Goal: Information Seeking & Learning: Stay updated

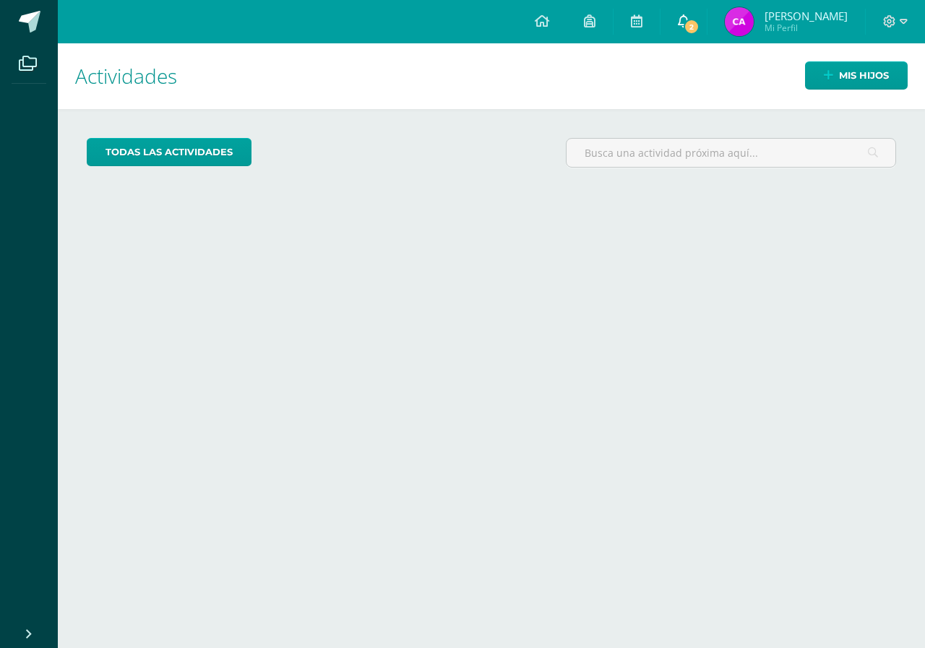
click at [689, 25] on icon at bounding box center [684, 20] width 12 height 13
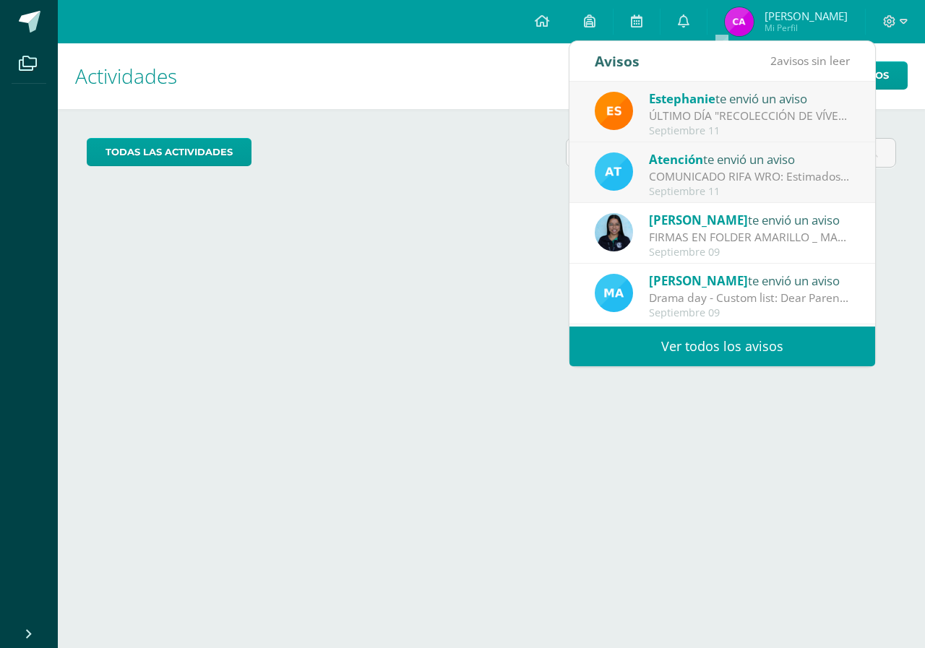
click at [727, 181] on div "COMUNICADO RIFA WRO: Estimados padres de familia, Reciban un cordial saludo de …" at bounding box center [749, 176] width 201 height 17
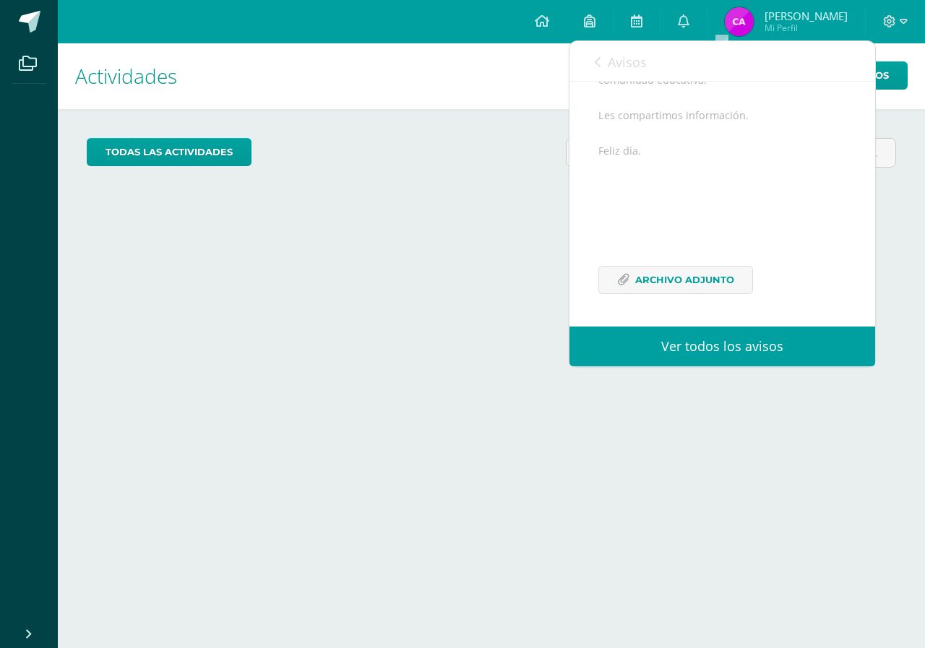
scroll to position [229, 0]
click at [678, 274] on span "Archivo Adjunto" at bounding box center [684, 280] width 99 height 27
click at [707, 13] on link "0" at bounding box center [683, 21] width 46 height 43
click at [647, 57] on div "Avisos 1 avisos sin leer Avisos" at bounding box center [722, 61] width 306 height 40
click at [638, 66] on span "Avisos" at bounding box center [627, 61] width 39 height 17
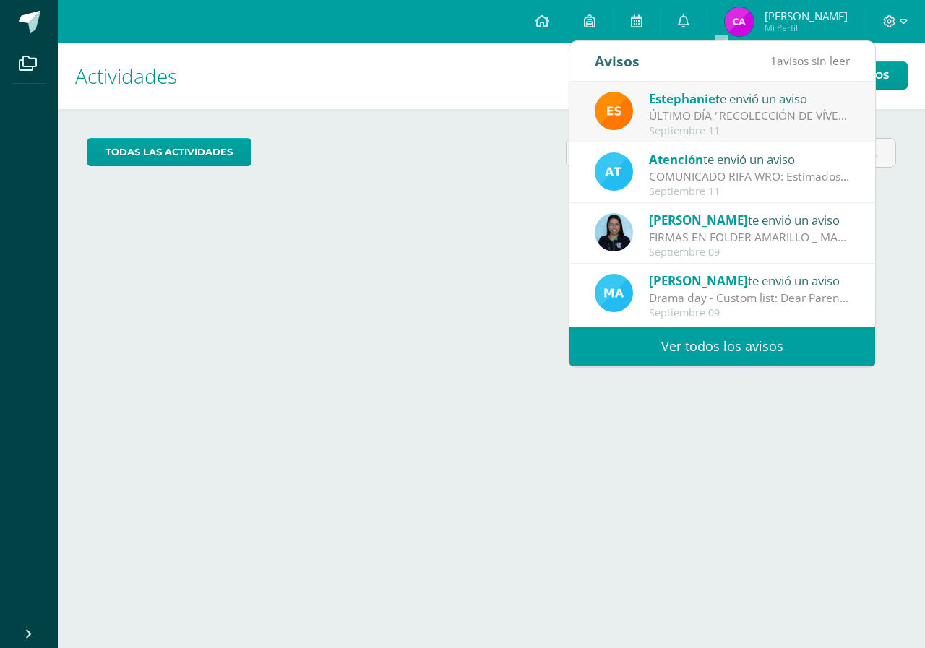
click at [710, 108] on div "ÚLTIMO DÍA "RECOLECCIÓN DE VÍVERES": Queridos Padres de Familia BSJ, Compartimo…" at bounding box center [749, 116] width 201 height 17
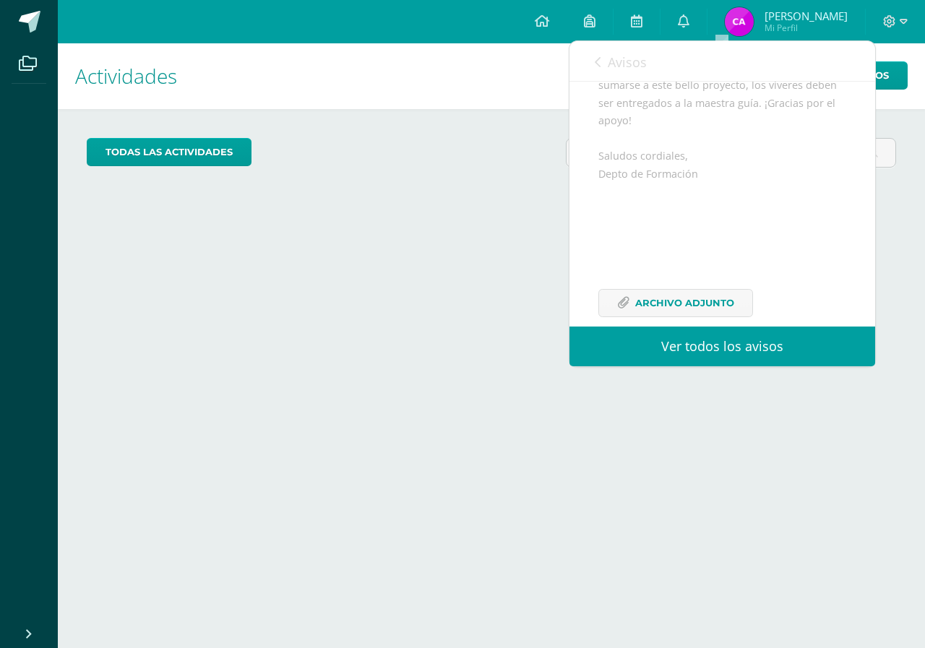
scroll to position [264, 0]
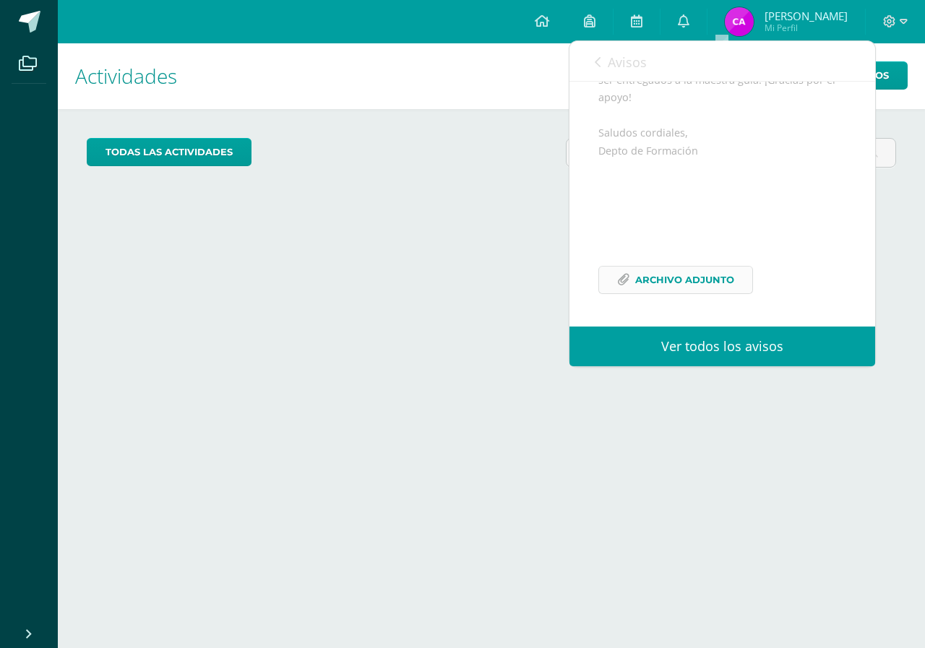
click at [647, 278] on span "Archivo Adjunto" at bounding box center [684, 280] width 99 height 27
click at [595, 59] on icon at bounding box center [598, 62] width 6 height 12
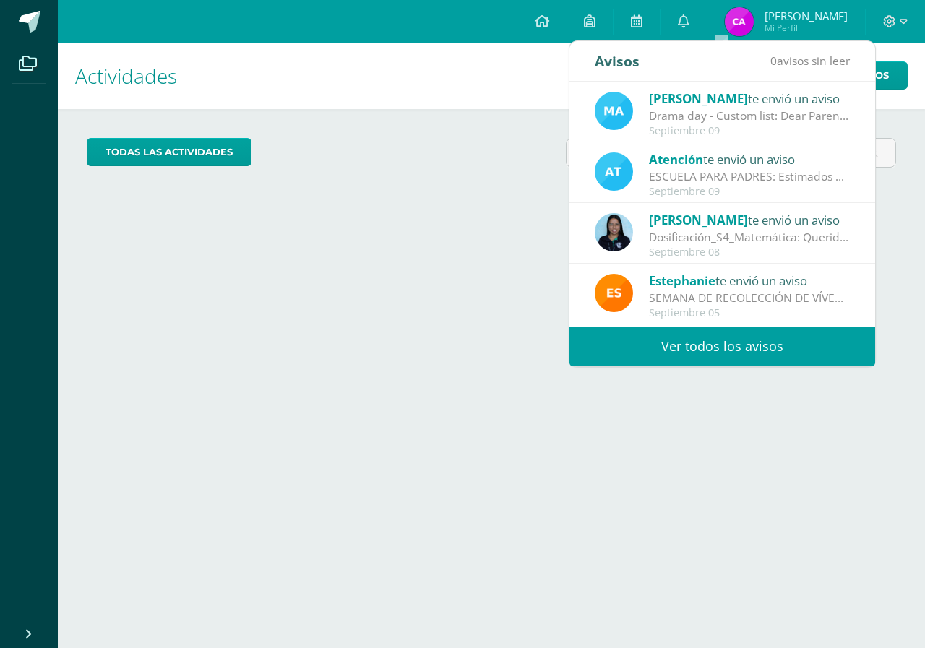
scroll to position [144, 0]
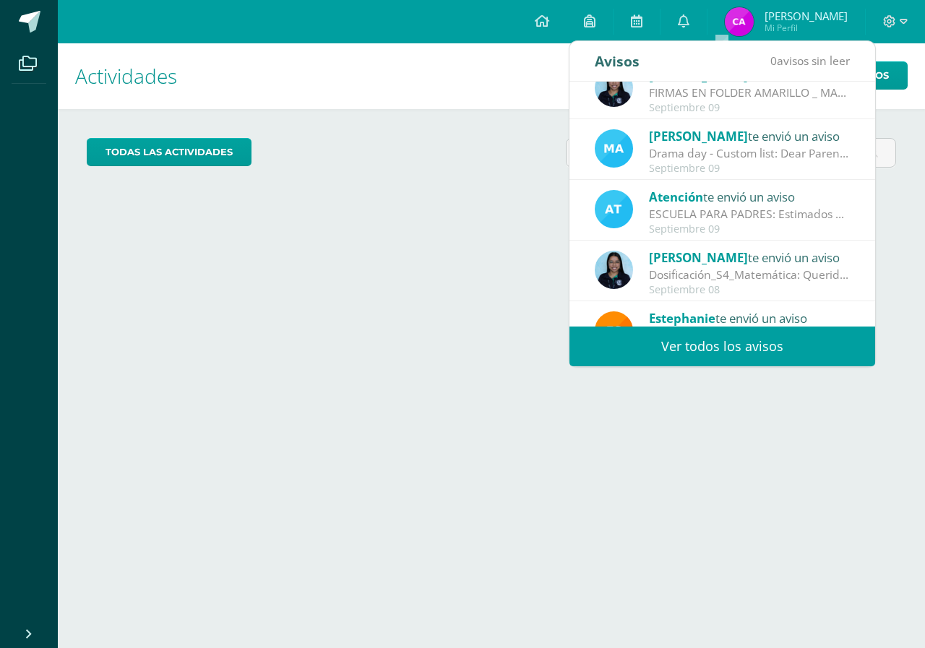
click at [684, 153] on div "Drama day - Custom list: Dear Parents and Sixth Graders, I hope this message fi…" at bounding box center [749, 153] width 201 height 17
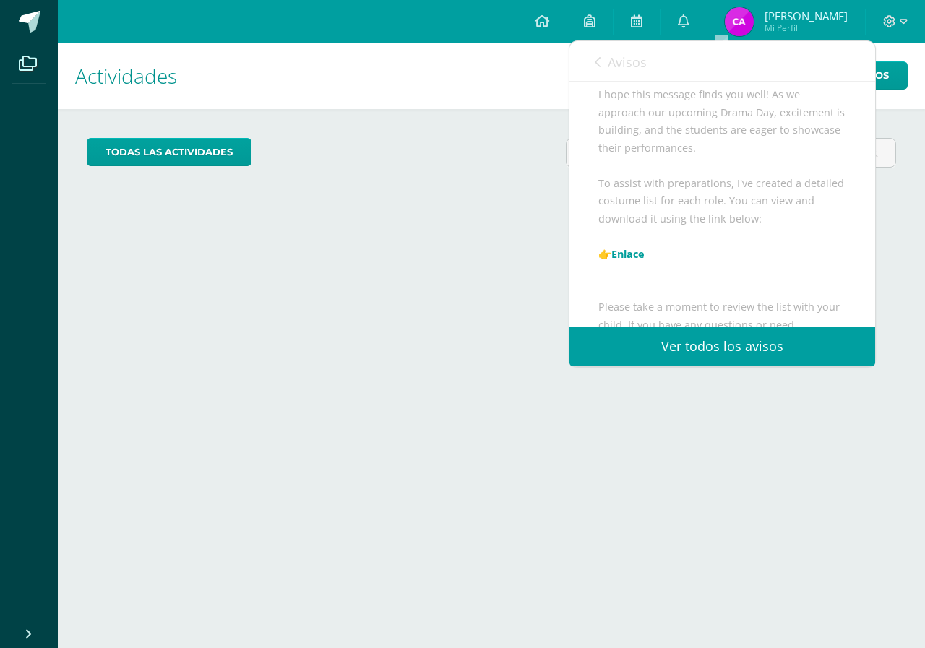
scroll to position [159, 0]
click at [619, 263] on link "Enlace" at bounding box center [627, 256] width 33 height 14
click at [634, 62] on span "Avisos" at bounding box center [627, 61] width 39 height 17
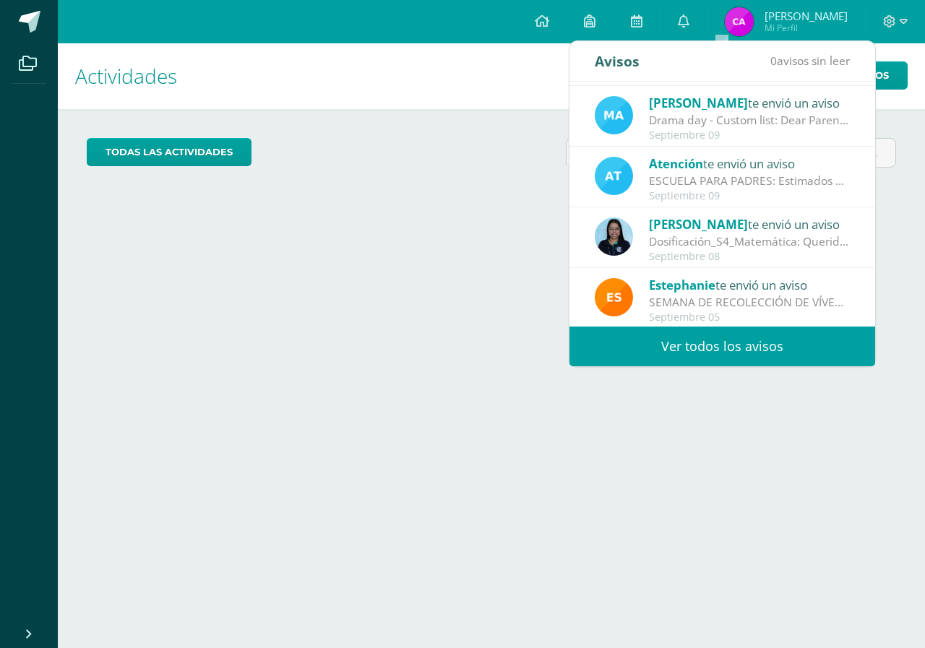
scroll to position [241, 0]
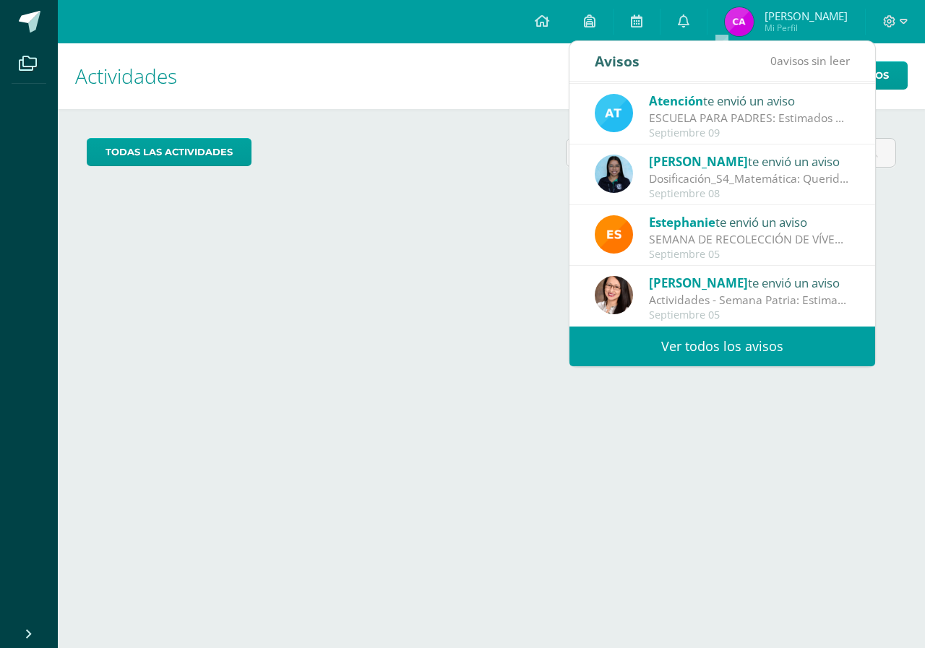
click at [690, 343] on link "Ver todos los avisos" at bounding box center [722, 347] width 306 height 40
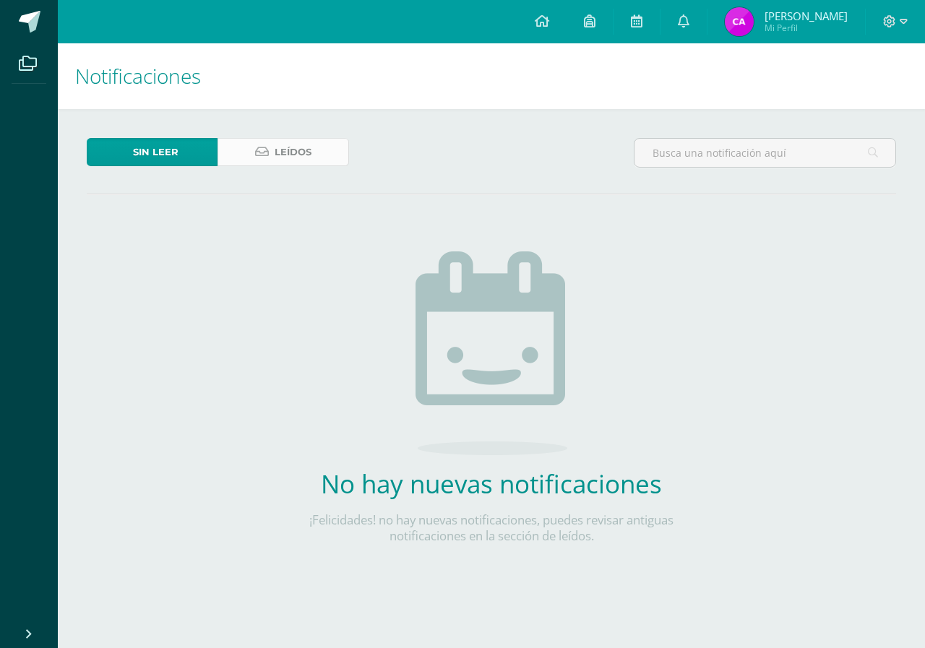
click at [278, 139] on span "Leídos" at bounding box center [293, 152] width 37 height 27
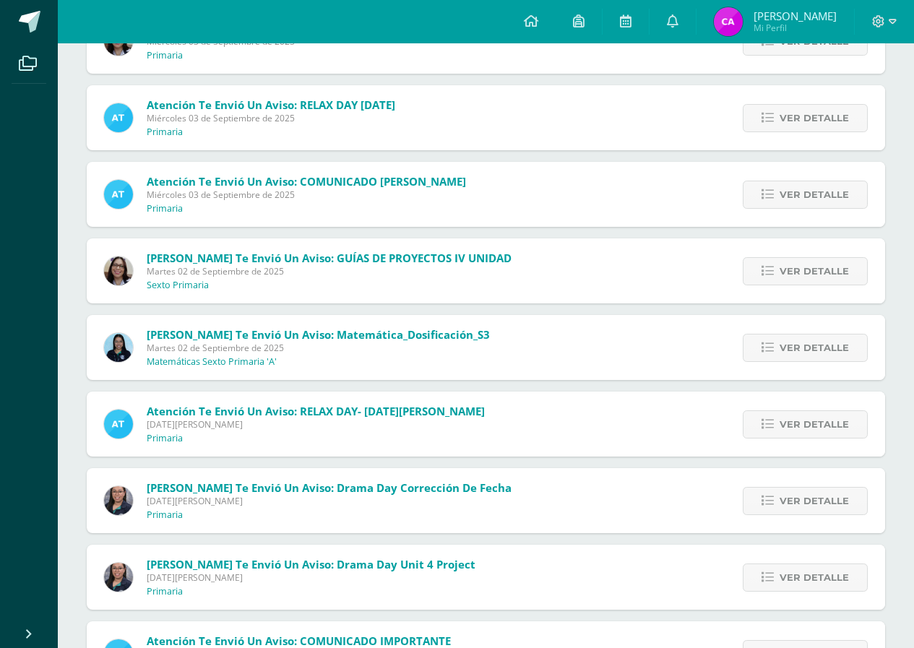
scroll to position [1128, 0]
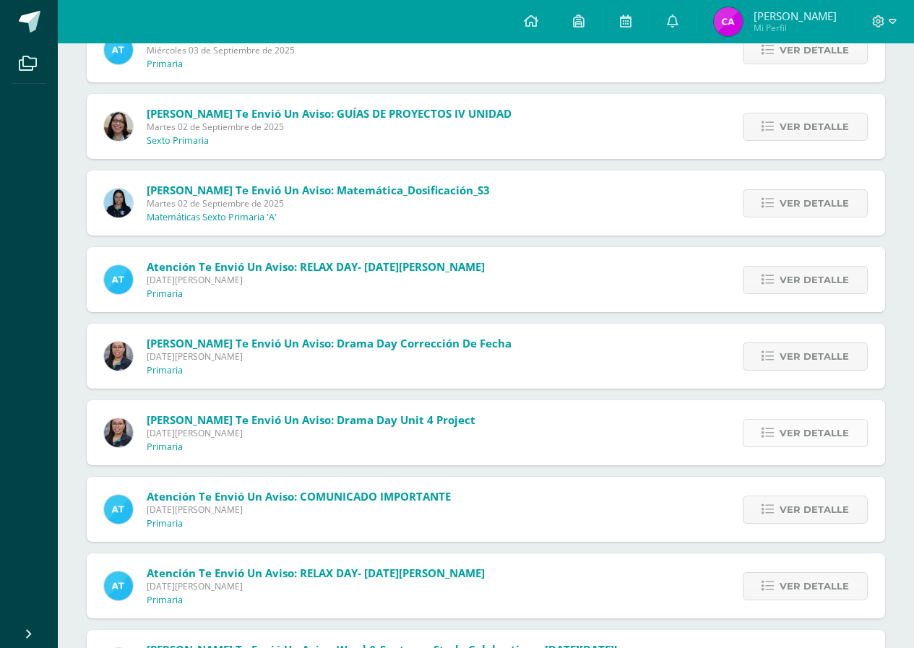
click at [806, 428] on span "Ver detalle" at bounding box center [813, 433] width 69 height 27
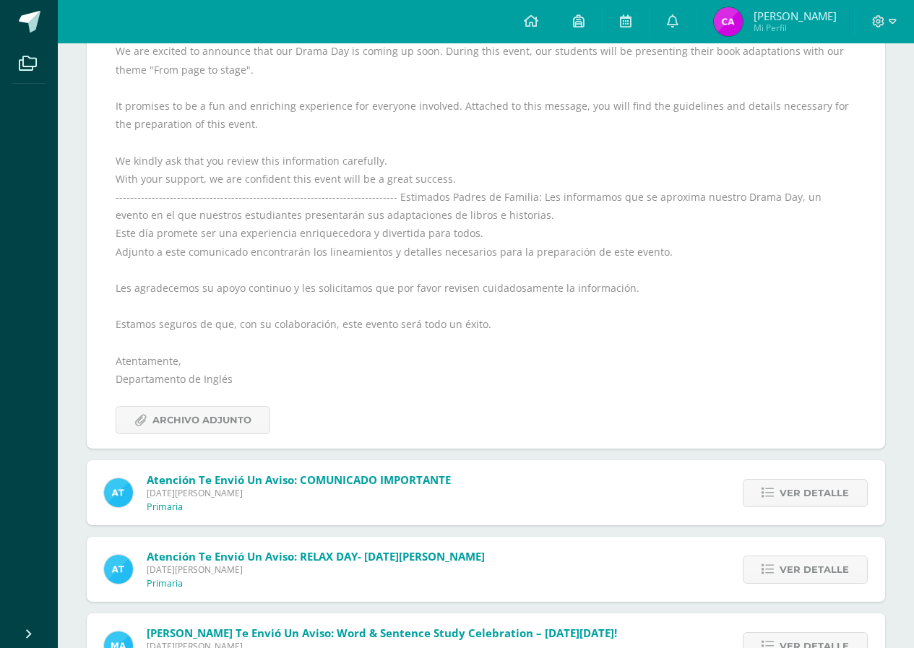
scroll to position [1779, 0]
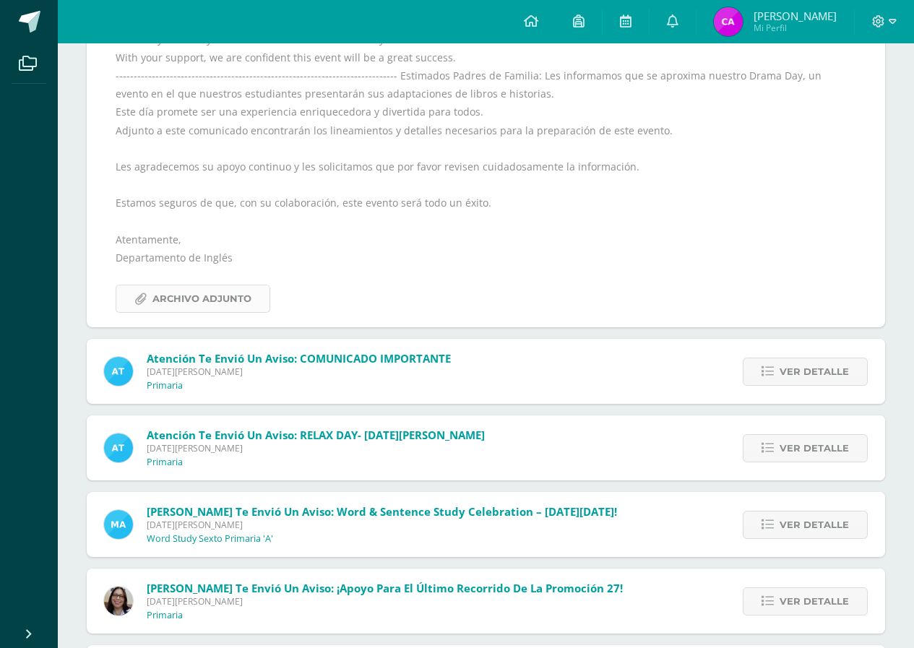
click at [237, 297] on span "Archivo Adjunto" at bounding box center [201, 298] width 99 height 27
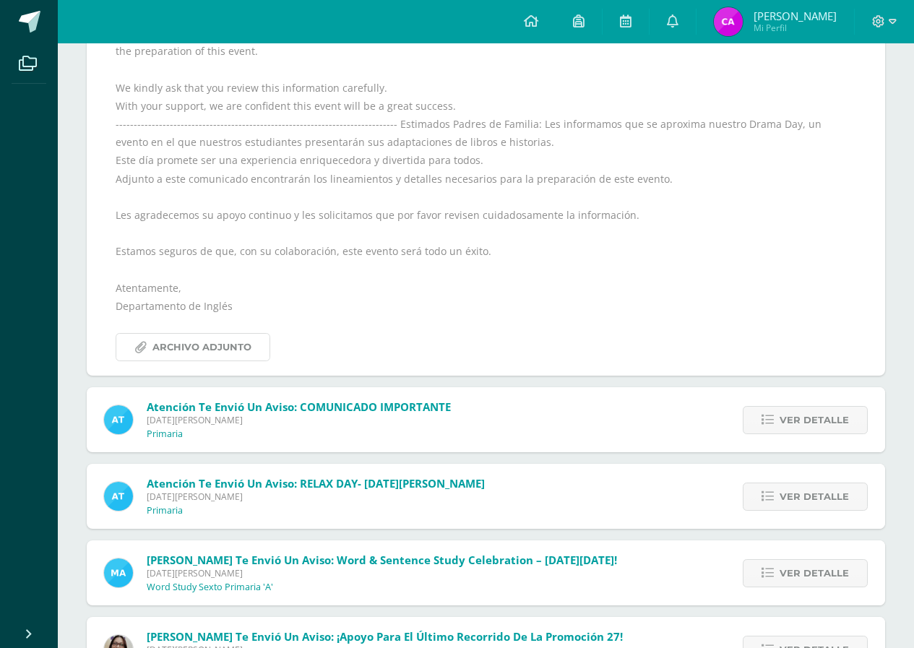
scroll to position [1851, 0]
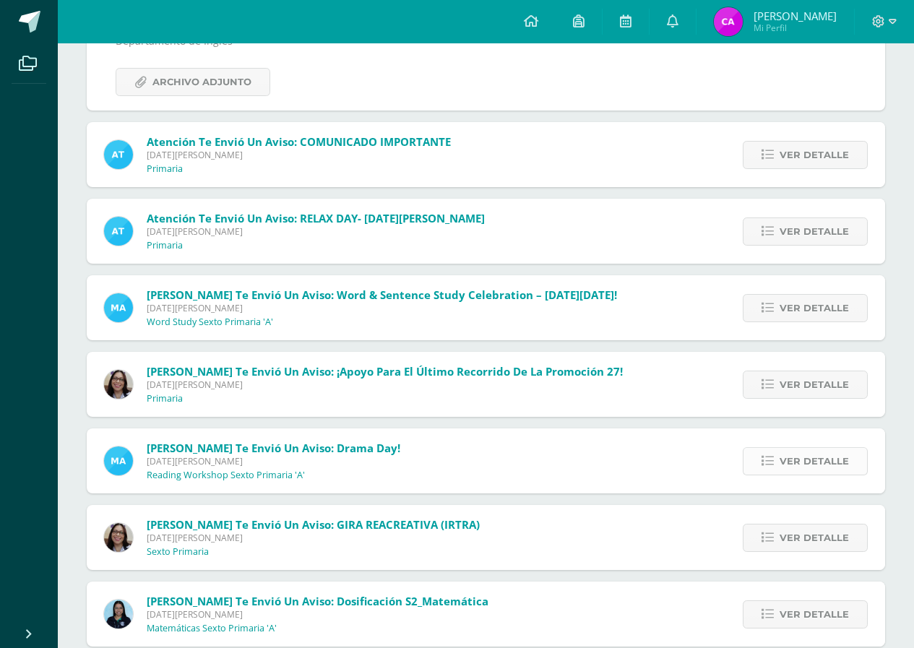
click at [844, 461] on span "Ver detalle" at bounding box center [813, 461] width 69 height 27
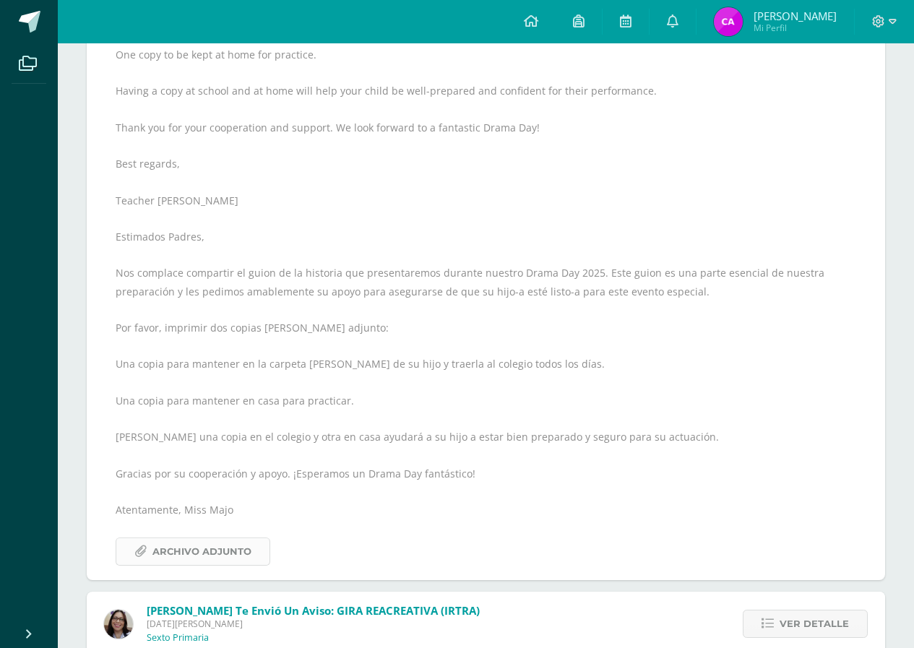
scroll to position [2203, 0]
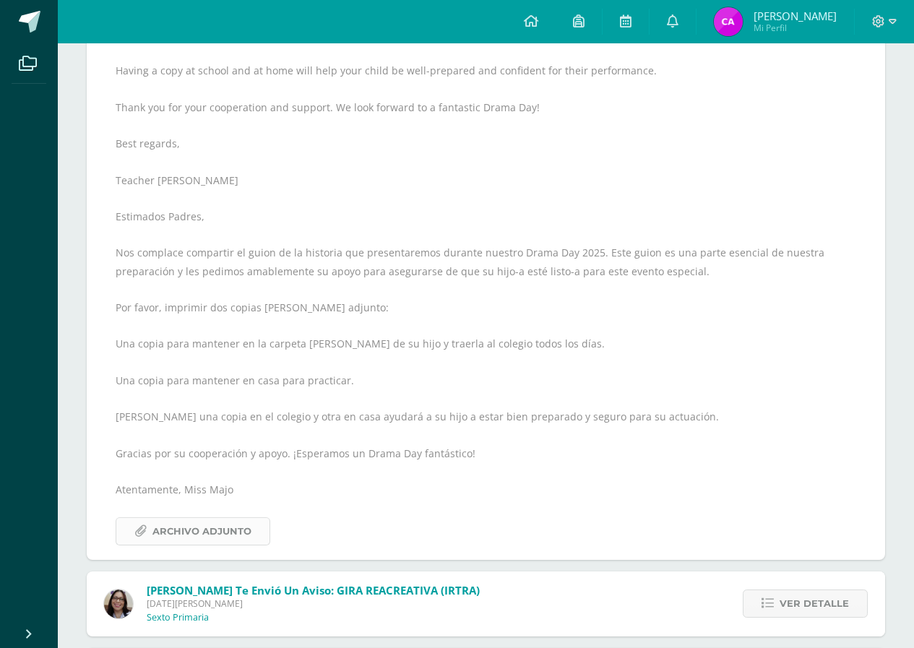
click at [225, 534] on span "Archivo Adjunto" at bounding box center [201, 531] width 99 height 27
